Goal: Go to known website: Go to known website

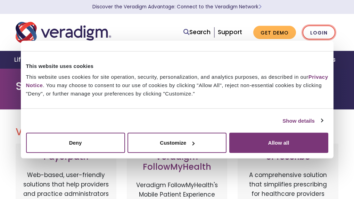
click at [322, 35] on link "Login" at bounding box center [319, 32] width 33 height 14
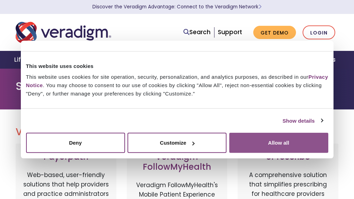
click at [287, 146] on button "Allow all" at bounding box center [279, 143] width 99 height 20
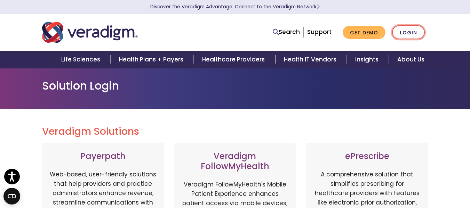
click at [354, 33] on link "Login" at bounding box center [408, 32] width 33 height 14
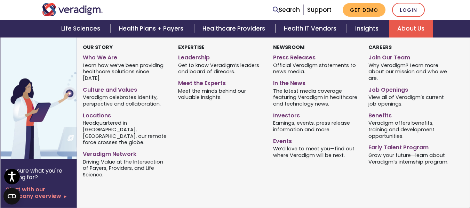
scroll to position [452, 0]
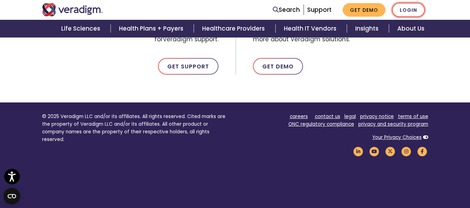
click at [407, 11] on link "Login" at bounding box center [408, 10] width 33 height 14
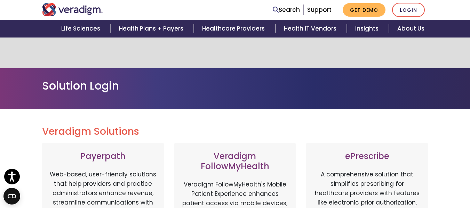
scroll to position [209, 0]
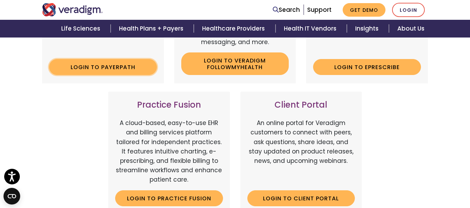
click at [125, 65] on link "Login to Payerpath" at bounding box center [103, 67] width 108 height 16
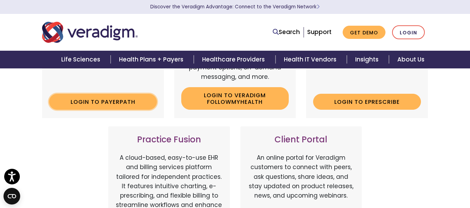
scroll to position [0, 0]
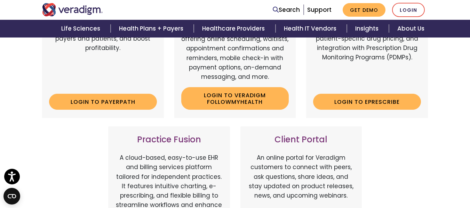
scroll to position [383, 0]
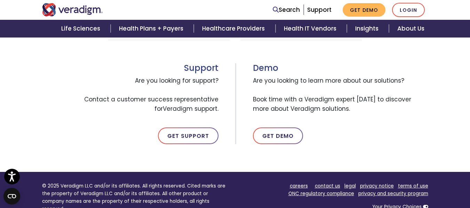
drag, startPoint x: 224, startPoint y: 92, endPoint x: 85, endPoint y: 77, distance: 139.9
click at [85, 77] on span "Are you looking for support? Contact a customer success representative for Vera…" at bounding box center [130, 94] width 176 height 43
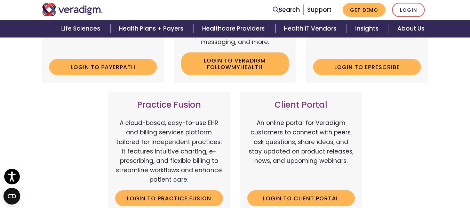
scroll to position [244, 0]
